Goal: Task Accomplishment & Management: Manage account settings

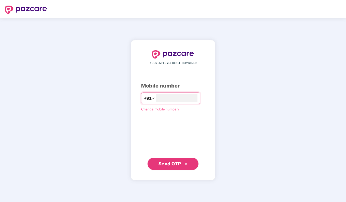
type input "**********"
click at [185, 164] on icon "double-right" at bounding box center [185, 163] width 3 height 3
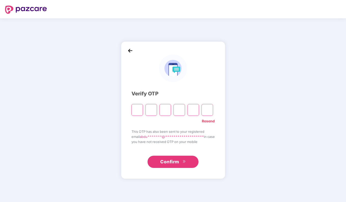
click at [210, 120] on link "Resend" at bounding box center [208, 121] width 13 height 6
click at [137, 109] on input "Please enter verification code. Digit 1" at bounding box center [136, 110] width 11 height 12
type input "*"
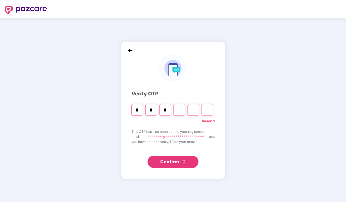
type input "*"
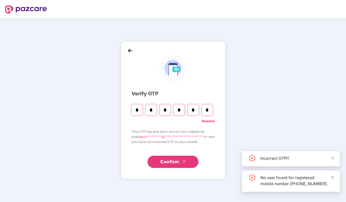
type input "*"
